Goal: Task Accomplishment & Management: Use online tool/utility

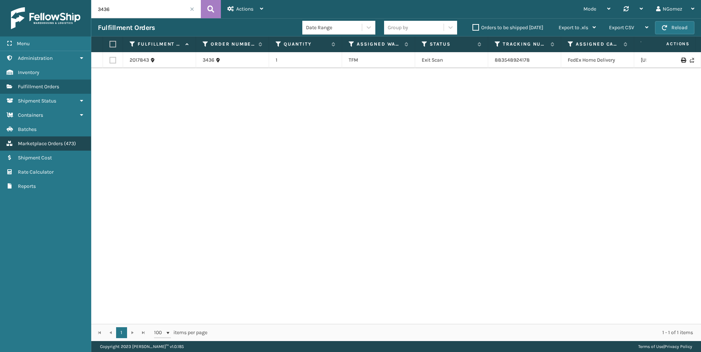
click at [46, 144] on span "Marketplace Orders" at bounding box center [40, 143] width 45 height 6
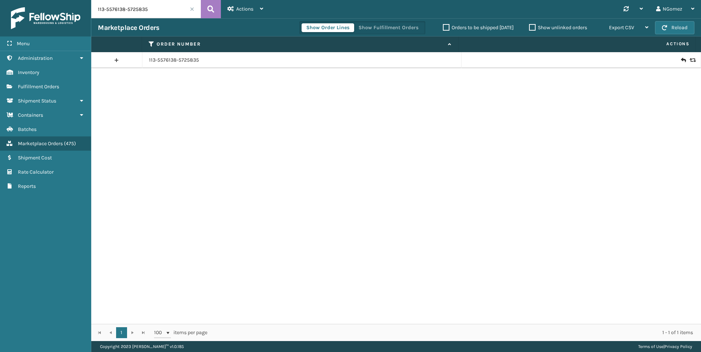
click at [127, 7] on input "113-5576138-5725835" at bounding box center [145, 9] width 109 height 18
paste input "111-0502826-6469814"
type input "111-0502826-6469814"
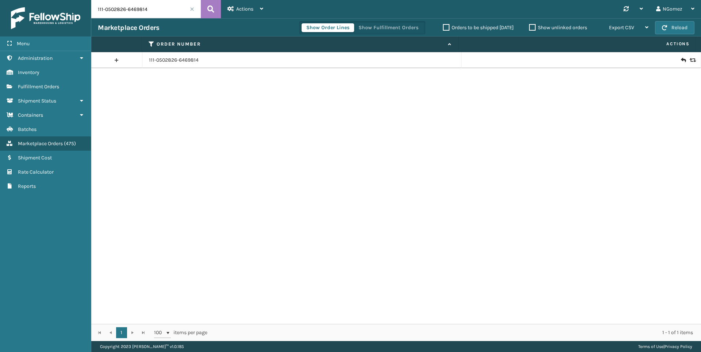
click at [681, 59] on icon at bounding box center [683, 60] width 4 height 7
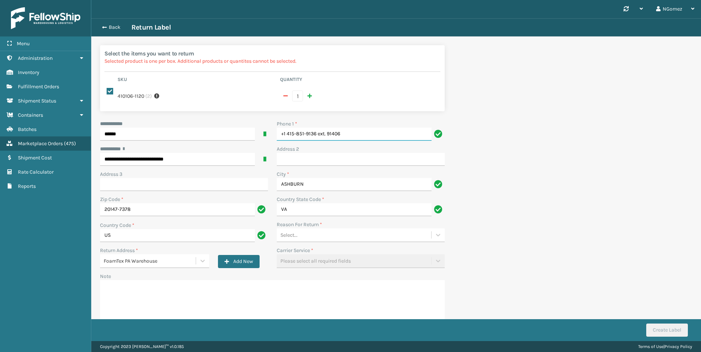
click at [349, 133] on input "+1 415-851-9136 ext. 91406" at bounding box center [354, 134] width 155 height 13
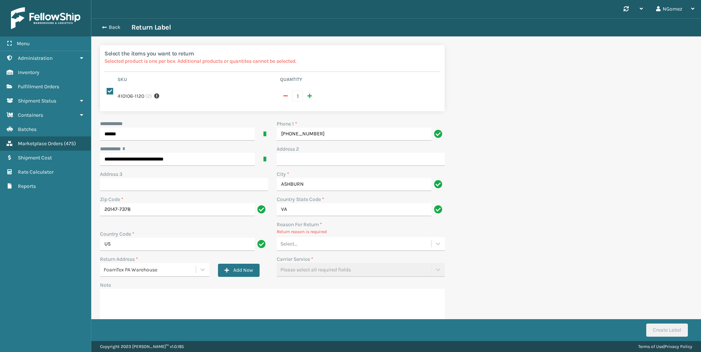
type input "[PHONE_NUMBER]"
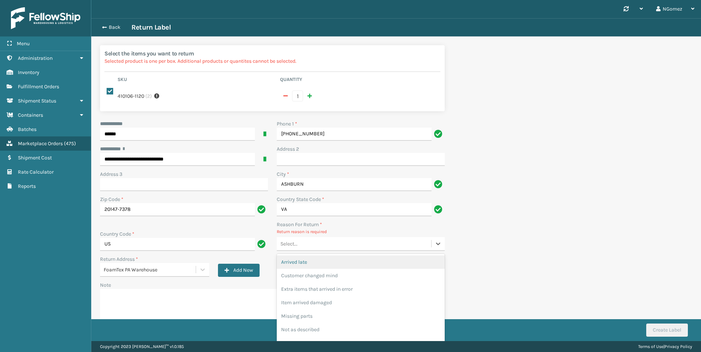
click at [311, 249] on div "Select..." at bounding box center [354, 244] width 154 height 12
click at [320, 280] on div "Customer changed mind" at bounding box center [361, 276] width 168 height 14
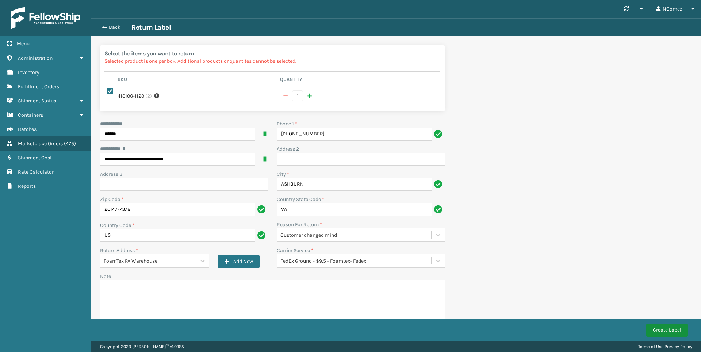
click at [662, 333] on button "Create Label" at bounding box center [667, 330] width 42 height 13
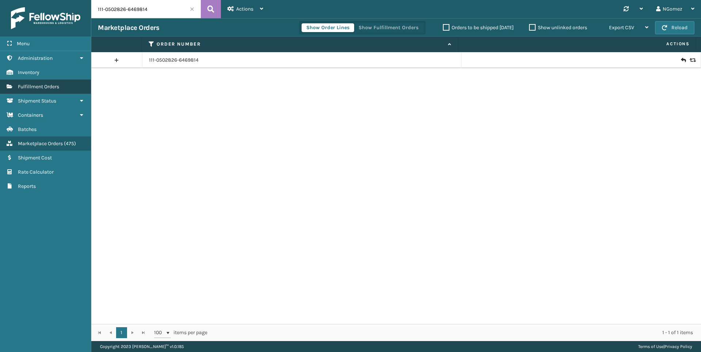
click at [53, 83] on link "Fulfillment Orders" at bounding box center [45, 87] width 91 height 14
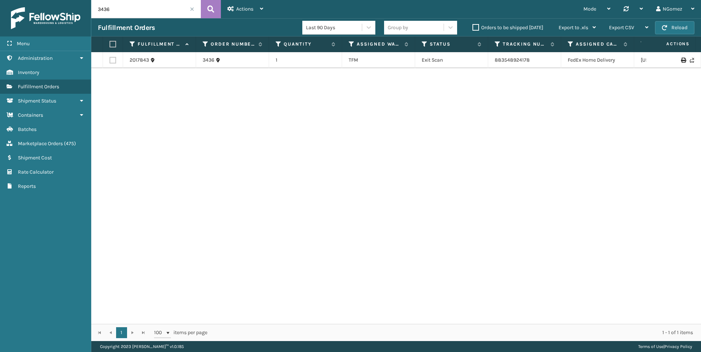
click at [147, 13] on input "3436" at bounding box center [145, 9] width 109 height 18
paste input "114-6398278-9714607"
type input "114-6398278-9714607"
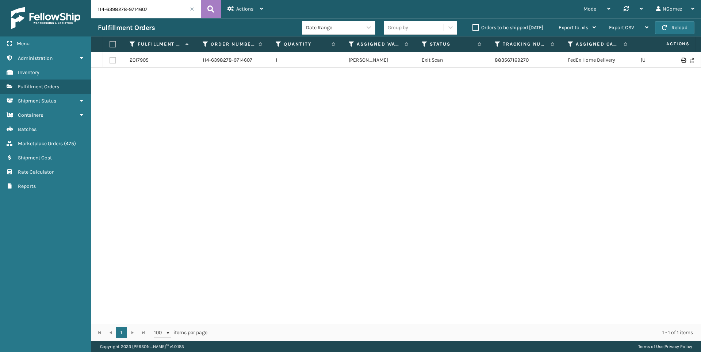
click at [508, 64] on td "883567169270" at bounding box center [524, 60] width 73 height 16
click at [509, 61] on link "883567169270" at bounding box center [511, 60] width 34 height 6
